Goal: Use online tool/utility: Utilize a website feature to perform a specific function

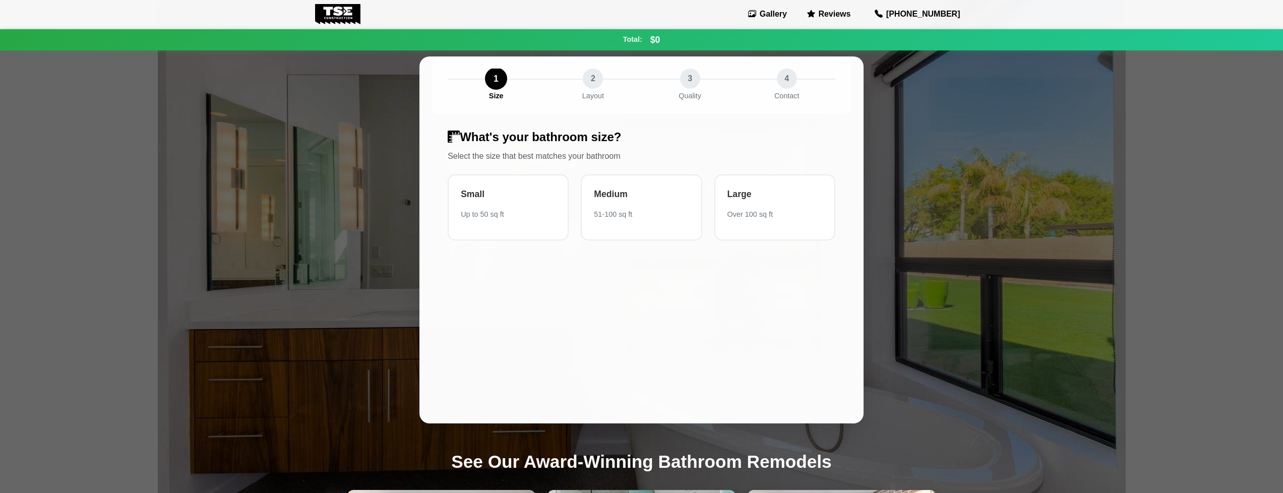
click at [958, 197] on div "$0 Your estimated total cost 1 Size 2 Layout 3 Quality 4 Contact What's your ba…" at bounding box center [642, 240] width 666 height 480
click at [732, 331] on div "What's your bathroom size? Select the size that best matches your bathroom Smal…" at bounding box center [642, 269] width 420 height 310
click at [523, 236] on div "Small Up to 50 sq ft" at bounding box center [508, 206] width 121 height 66
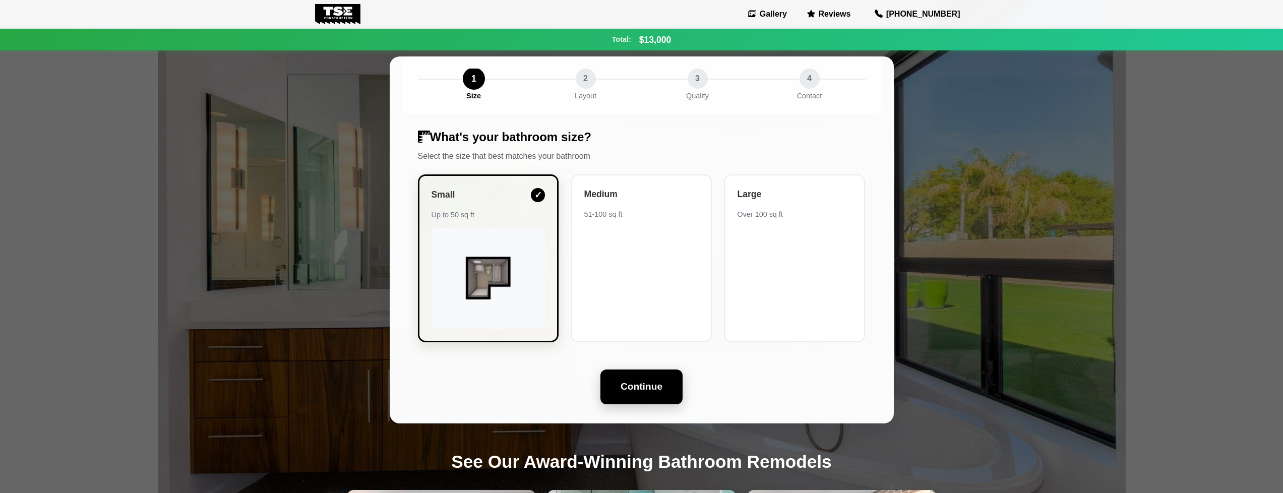
click at [649, 385] on button "Continue" at bounding box center [642, 387] width 82 height 35
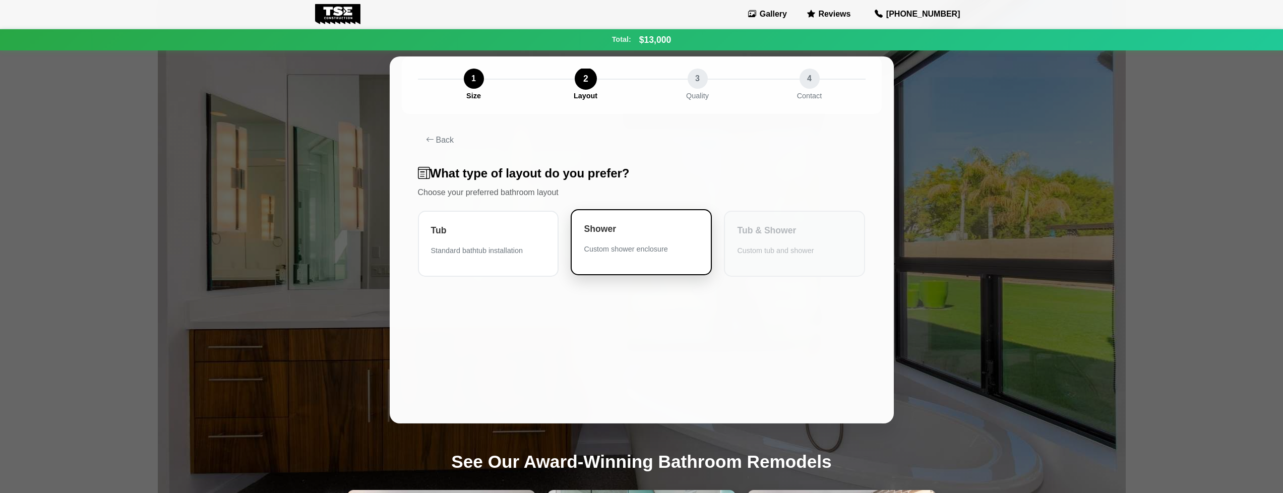
click at [655, 262] on div "Shower Custom shower enclosure" at bounding box center [641, 242] width 141 height 66
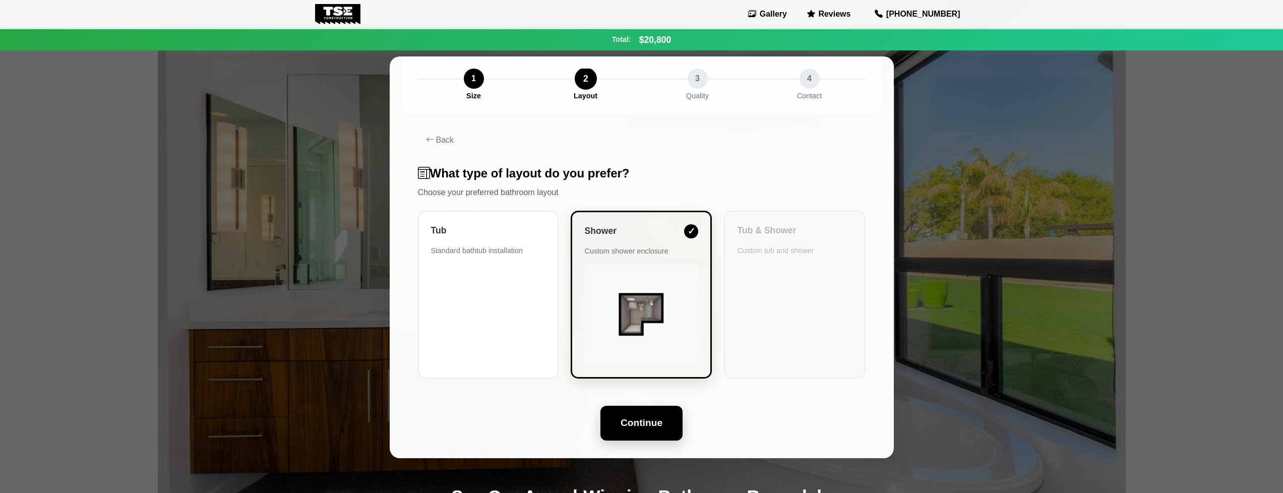
click at [631, 425] on button "Continue" at bounding box center [642, 423] width 82 height 35
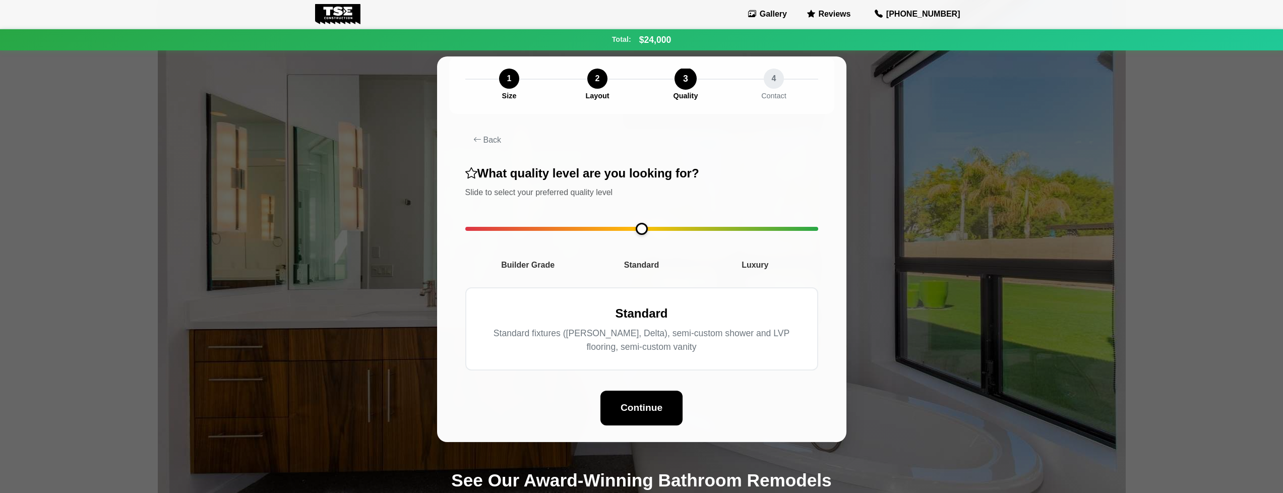
drag, startPoint x: 472, startPoint y: 230, endPoint x: 625, endPoint y: 237, distance: 154.0
type input "*"
click at [625, 231] on input "range" at bounding box center [641, 229] width 353 height 4
click at [637, 398] on button "Continue" at bounding box center [642, 407] width 82 height 35
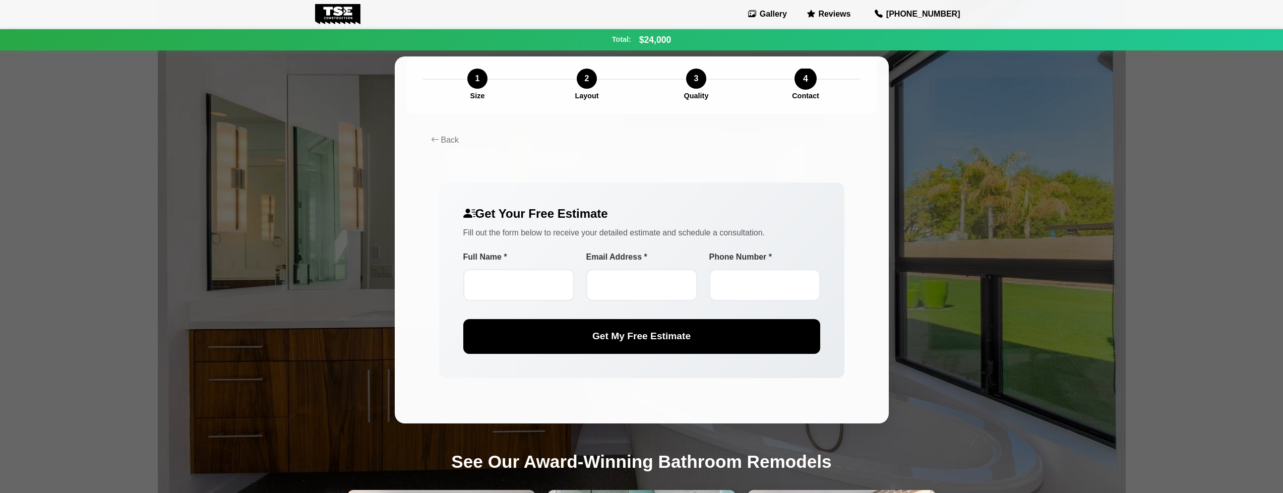
click at [754, 161] on div "Back Get Your Free Estimate Fill out the form below to receive your detailed es…" at bounding box center [642, 269] width 470 height 310
click at [476, 188] on div "Get Your Free Estimate Fill out the form below to receive your detailed estimat…" at bounding box center [641, 281] width 405 height 196
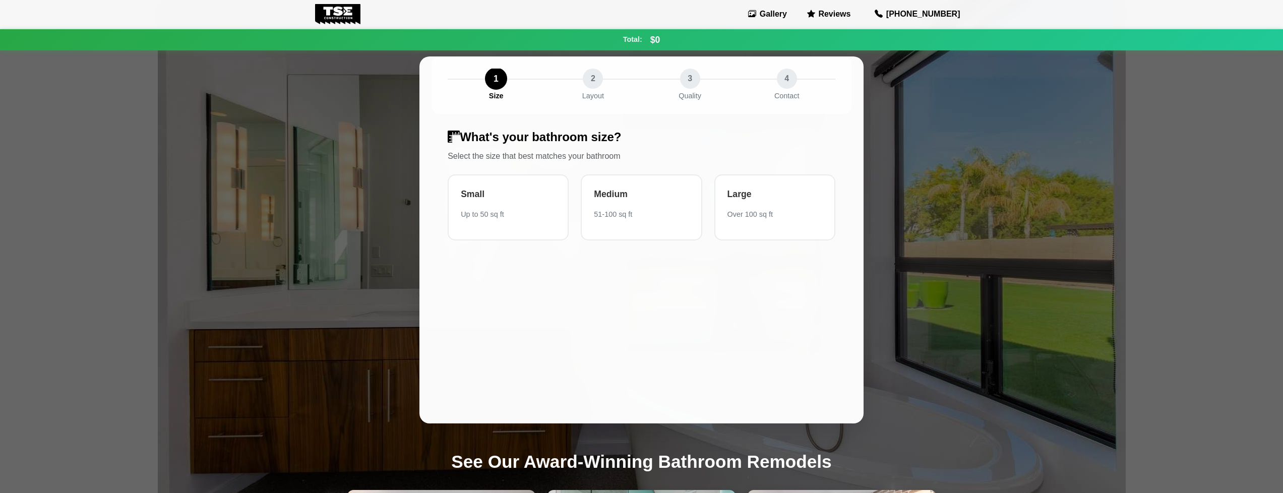
click at [962, 312] on div "$0 Your estimated total cost 1 Size 2 Layout 3 Quality 4 Contact What's your ba…" at bounding box center [642, 240] width 666 height 480
